Goal: Information Seeking & Learning: Compare options

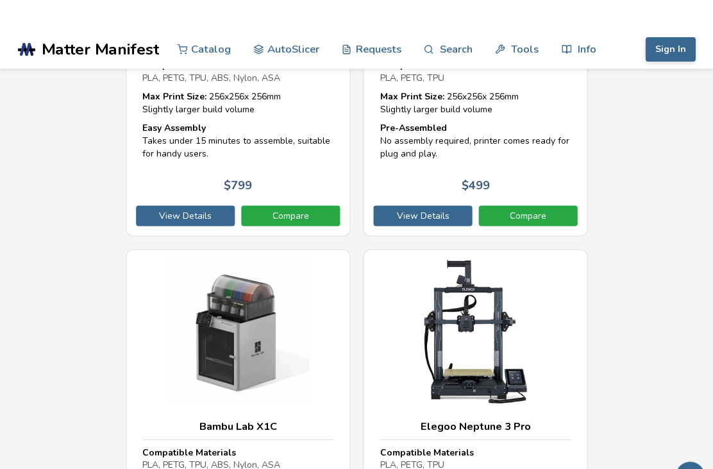
scroll to position [9425, 0]
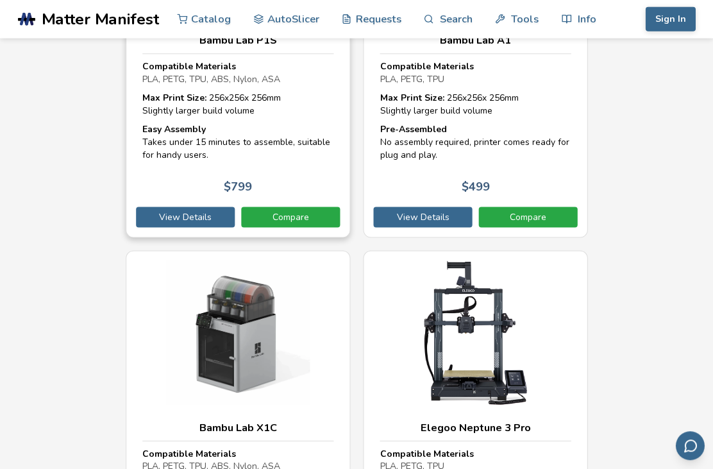
click at [283, 207] on link "Compare" at bounding box center [290, 217] width 99 height 21
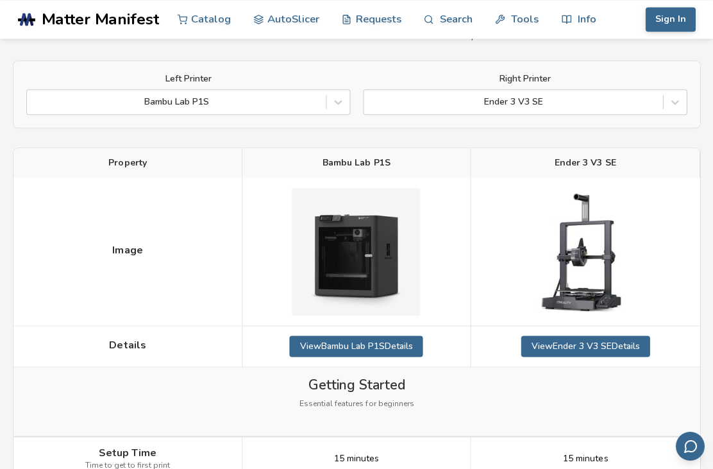
scroll to position [88, 0]
click at [600, 351] on link "View Ender 3 V3 SE Details" at bounding box center [585, 345] width 129 height 21
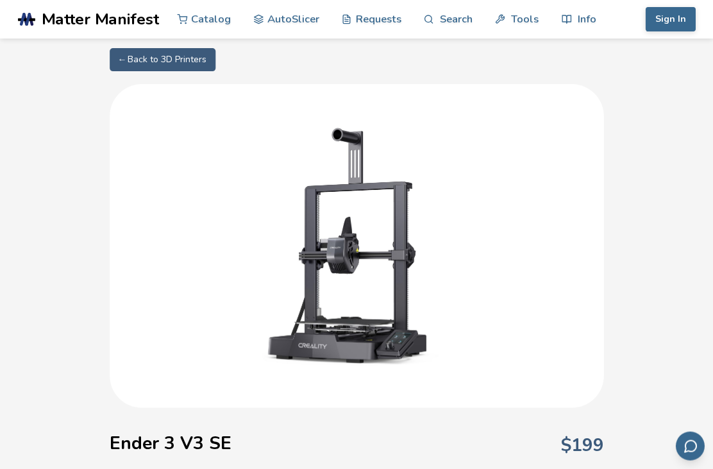
click at [139, 70] on link "← Back to 3D Printers" at bounding box center [163, 59] width 106 height 23
select select "**********"
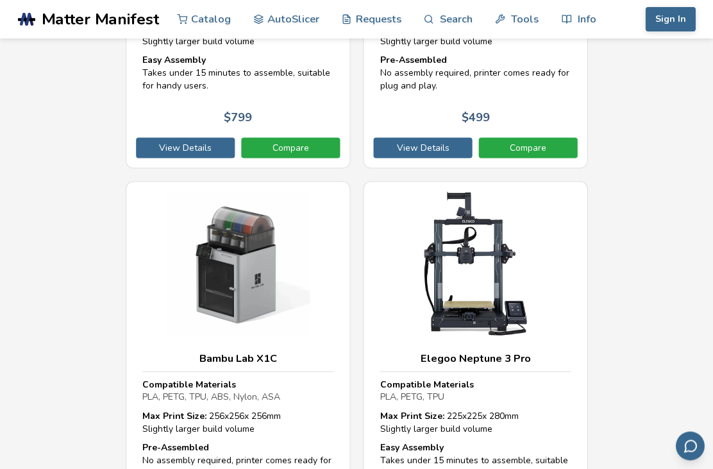
scroll to position [9506, 0]
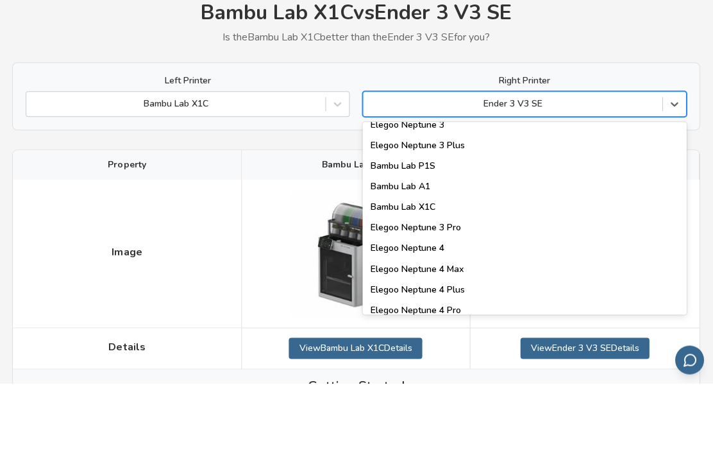
scroll to position [915, 0]
click at [421, 243] on div "Bambu Lab P1S" at bounding box center [525, 253] width 324 height 21
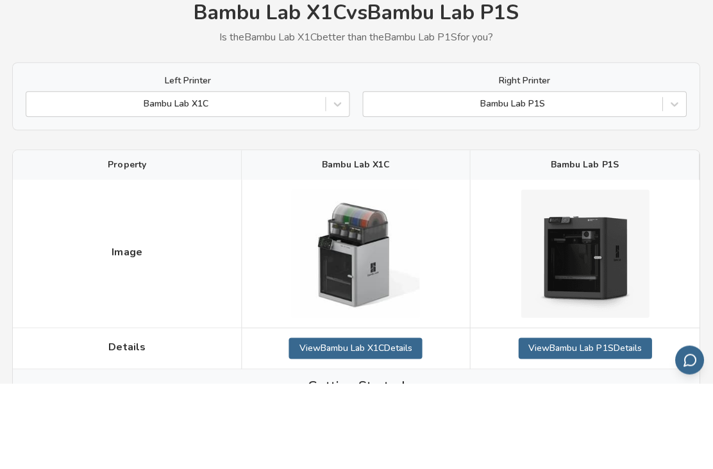
scroll to position [85, 0]
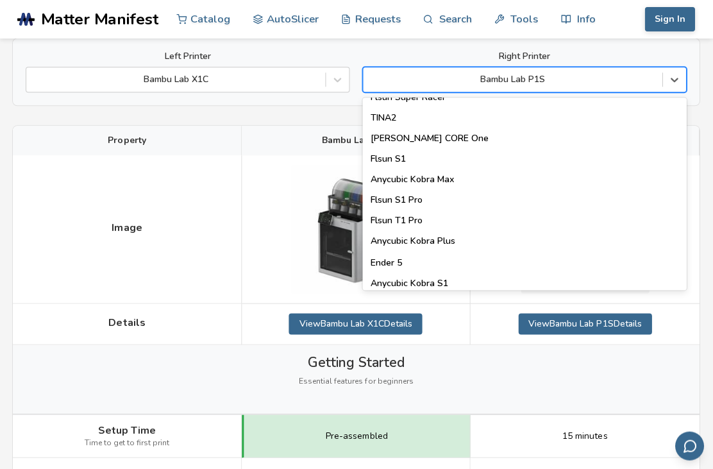
scroll to position [185, 0]
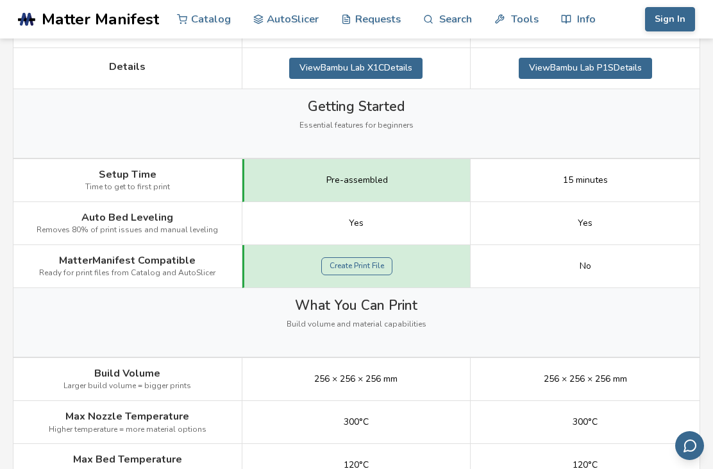
click at [19, 176] on div "Setup Time Time to get to first print" at bounding box center [127, 180] width 229 height 43
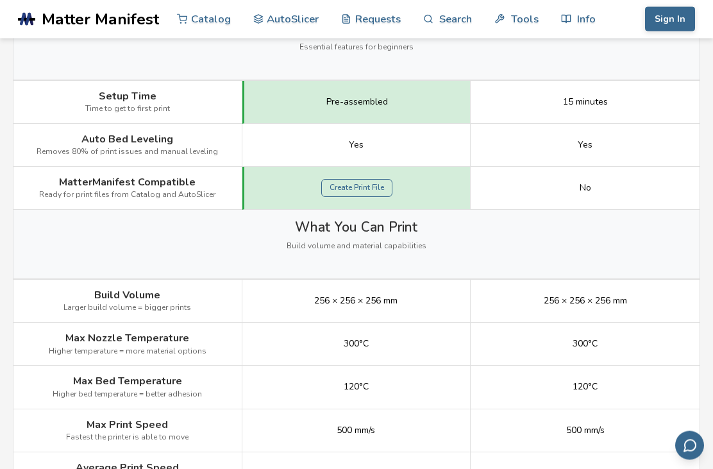
scroll to position [443, 0]
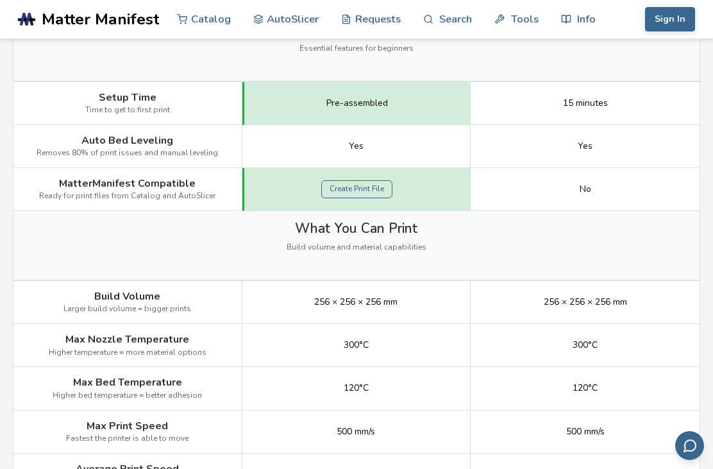
click at [588, 273] on div "What You Can Print Build volume and material capabilities" at bounding box center [356, 245] width 686 height 69
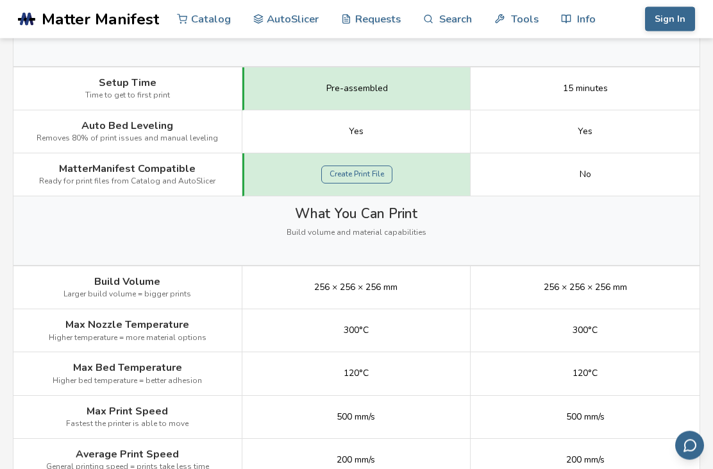
scroll to position [457, 0]
click at [362, 167] on link "Create Print File" at bounding box center [356, 174] width 71 height 18
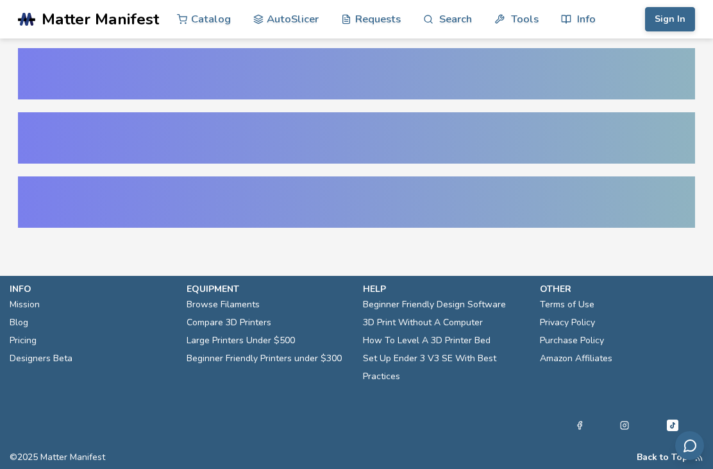
select select "**********"
